Goal: Task Accomplishment & Management: Complete application form

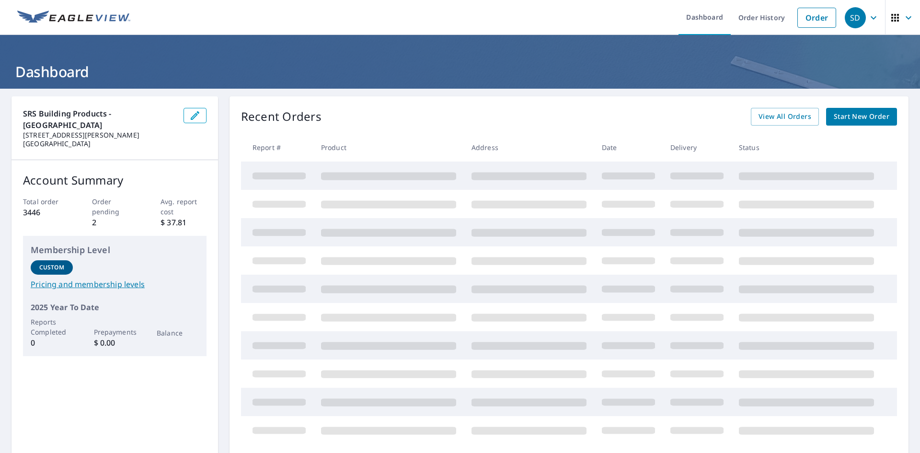
click at [857, 118] on span "Start New Order" at bounding box center [862, 117] width 56 height 12
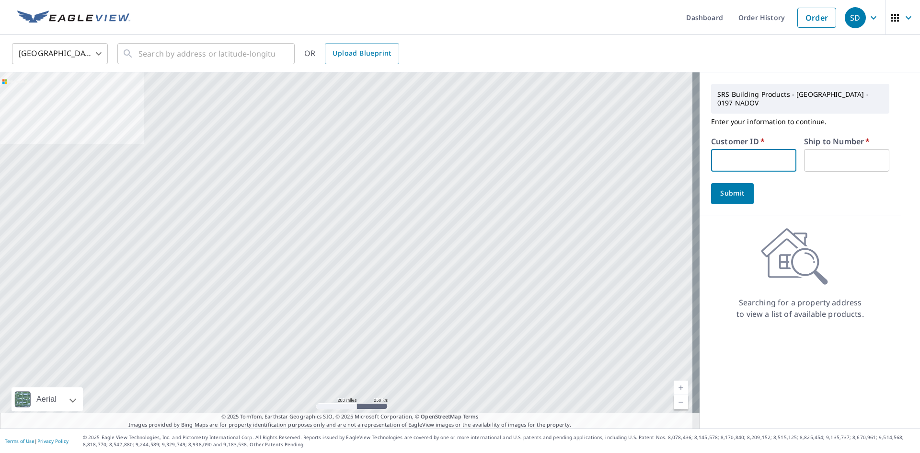
click at [763, 152] on input "text" at bounding box center [753, 160] width 85 height 23
type input "gree11"
click at [812, 149] on input "text" at bounding box center [846, 160] width 85 height 23
type input "001"
click at [736, 187] on span "Submit" at bounding box center [732, 193] width 27 height 12
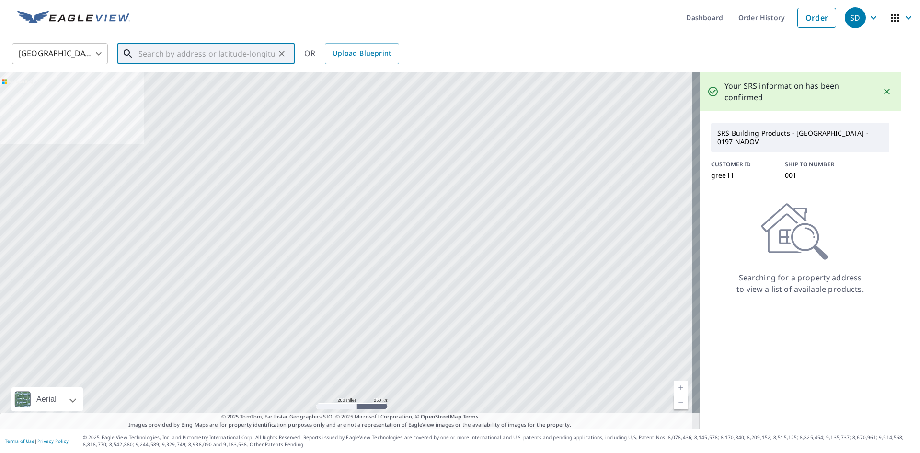
click at [168, 53] on input "text" at bounding box center [206, 53] width 137 height 27
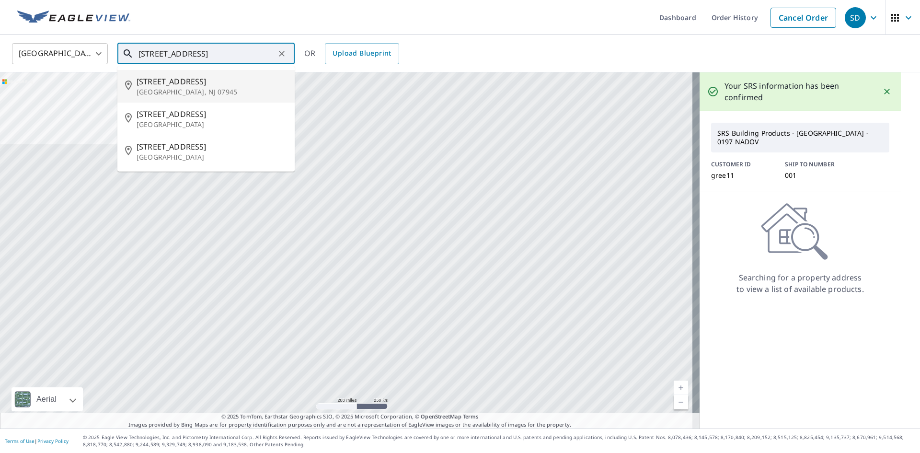
click at [171, 91] on p "[GEOGRAPHIC_DATA], NJ 07945" at bounding box center [212, 92] width 150 height 10
type input "[STREET_ADDRESS]"
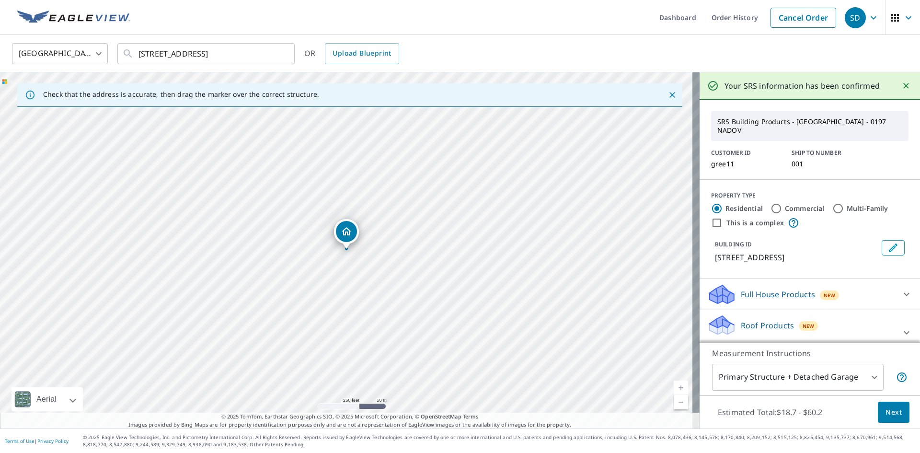
click at [886, 407] on span "Next" at bounding box center [894, 412] width 16 height 12
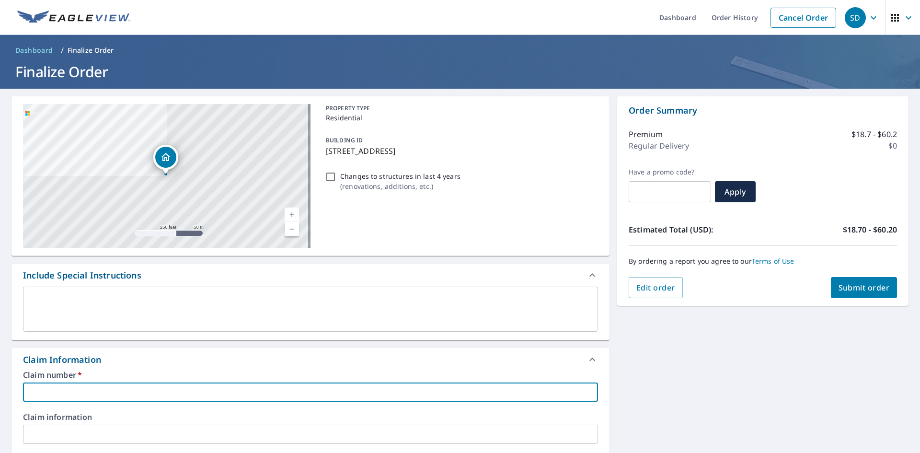
click at [139, 383] on input "text" at bounding box center [310, 391] width 575 height 19
type input "gree11"
checkbox input "true"
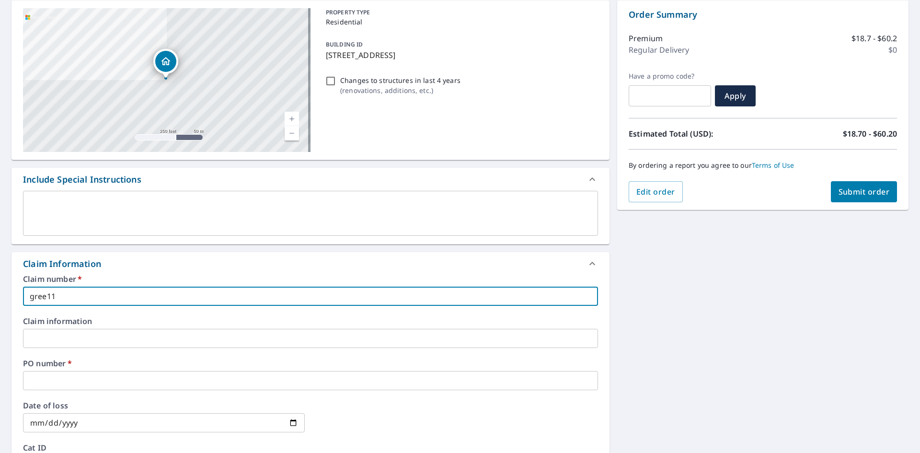
scroll to position [144, 0]
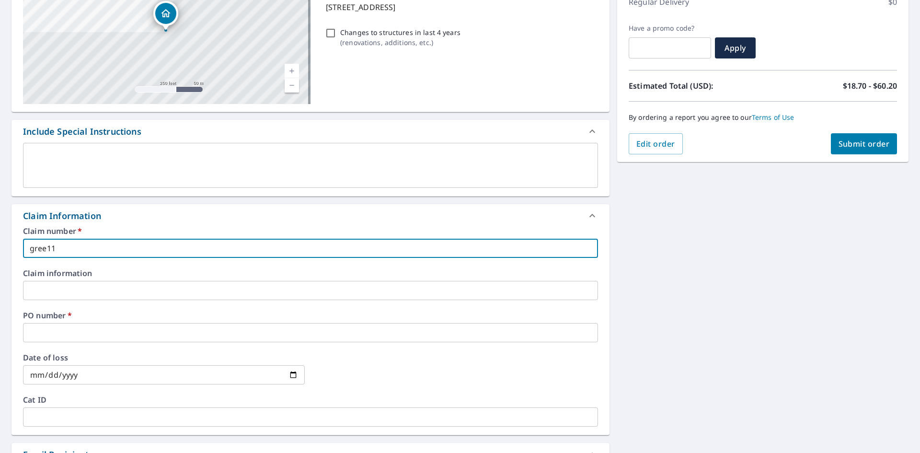
click at [81, 336] on input "text" at bounding box center [310, 332] width 575 height 19
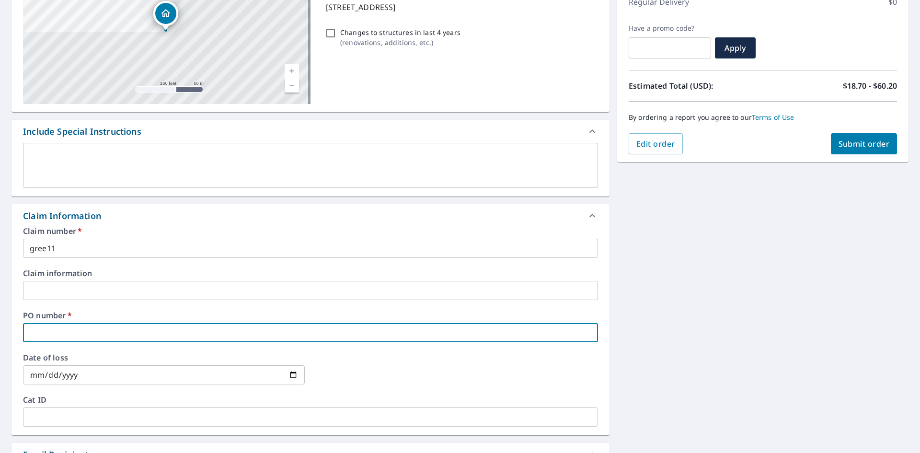
type input "0197"
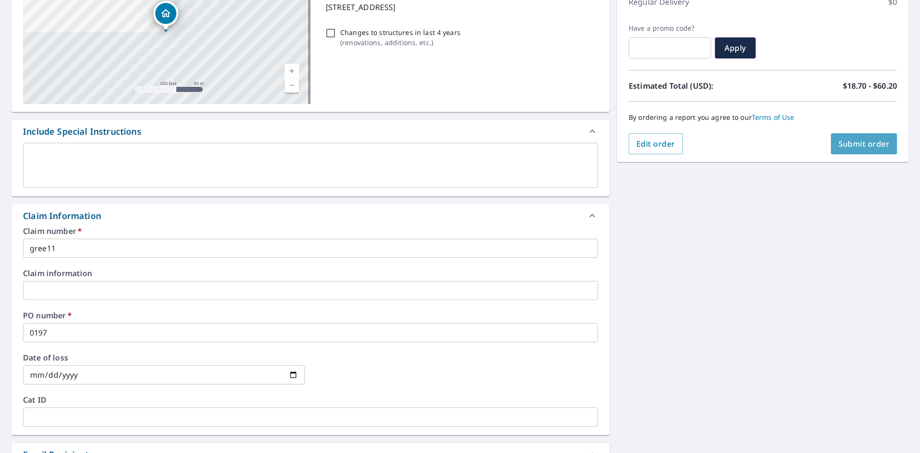
click at [854, 147] on span "Submit order" at bounding box center [864, 143] width 51 height 11
checkbox input "true"
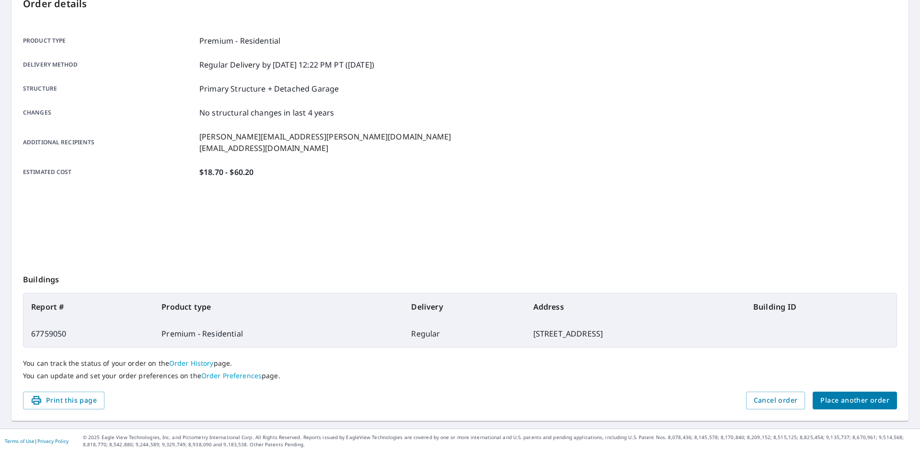
scroll to position [111, 0]
